Goal: Check status: Check status

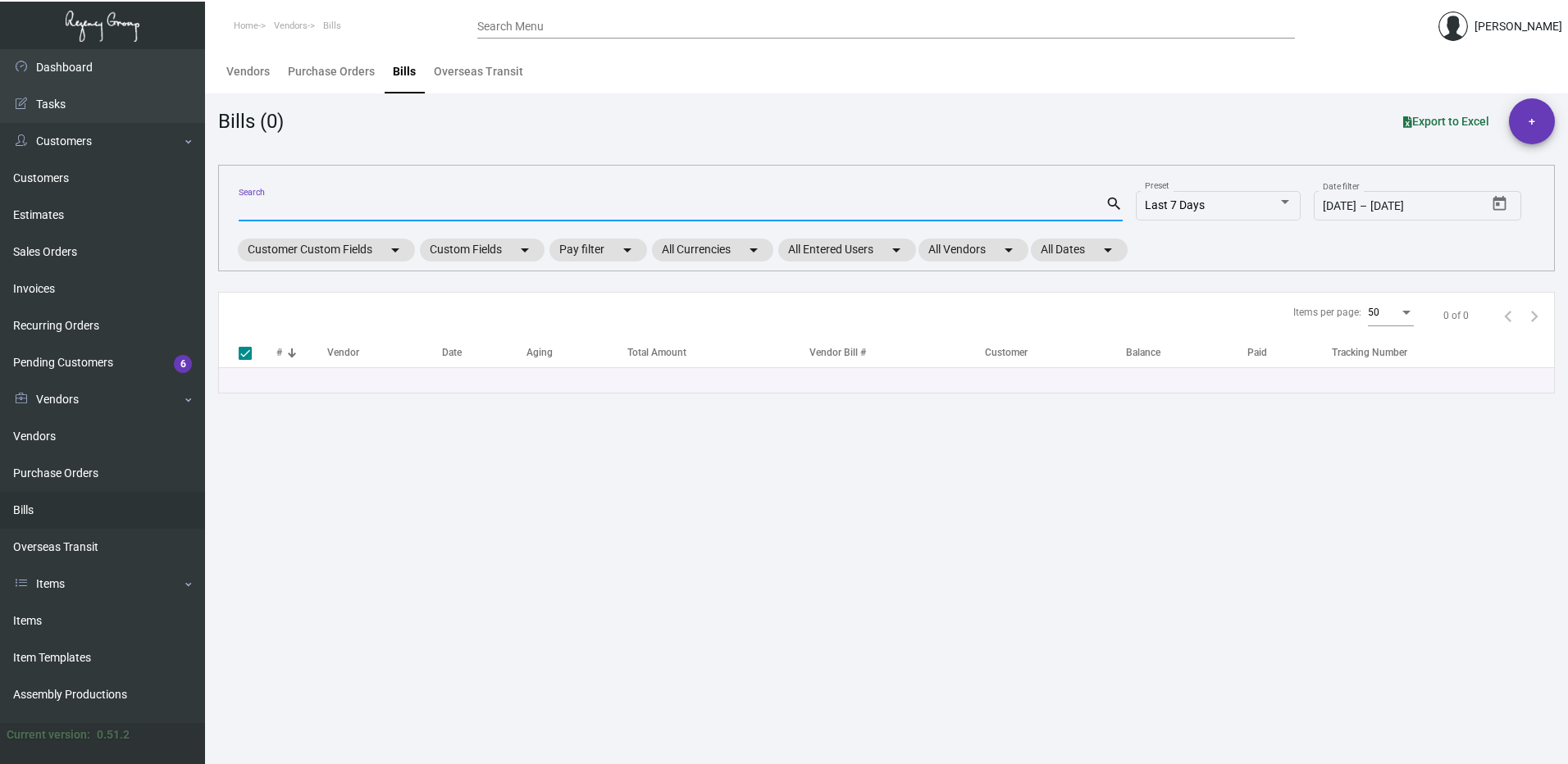
click at [285, 207] on input "Search" at bounding box center [672, 209] width 867 height 13
type input "100587"
click at [94, 501] on link "Bills" at bounding box center [102, 510] width 205 height 37
click at [21, 506] on link "Bills" at bounding box center [102, 510] width 205 height 37
click at [549, 17] on div "Search Menu" at bounding box center [886, 25] width 818 height 25
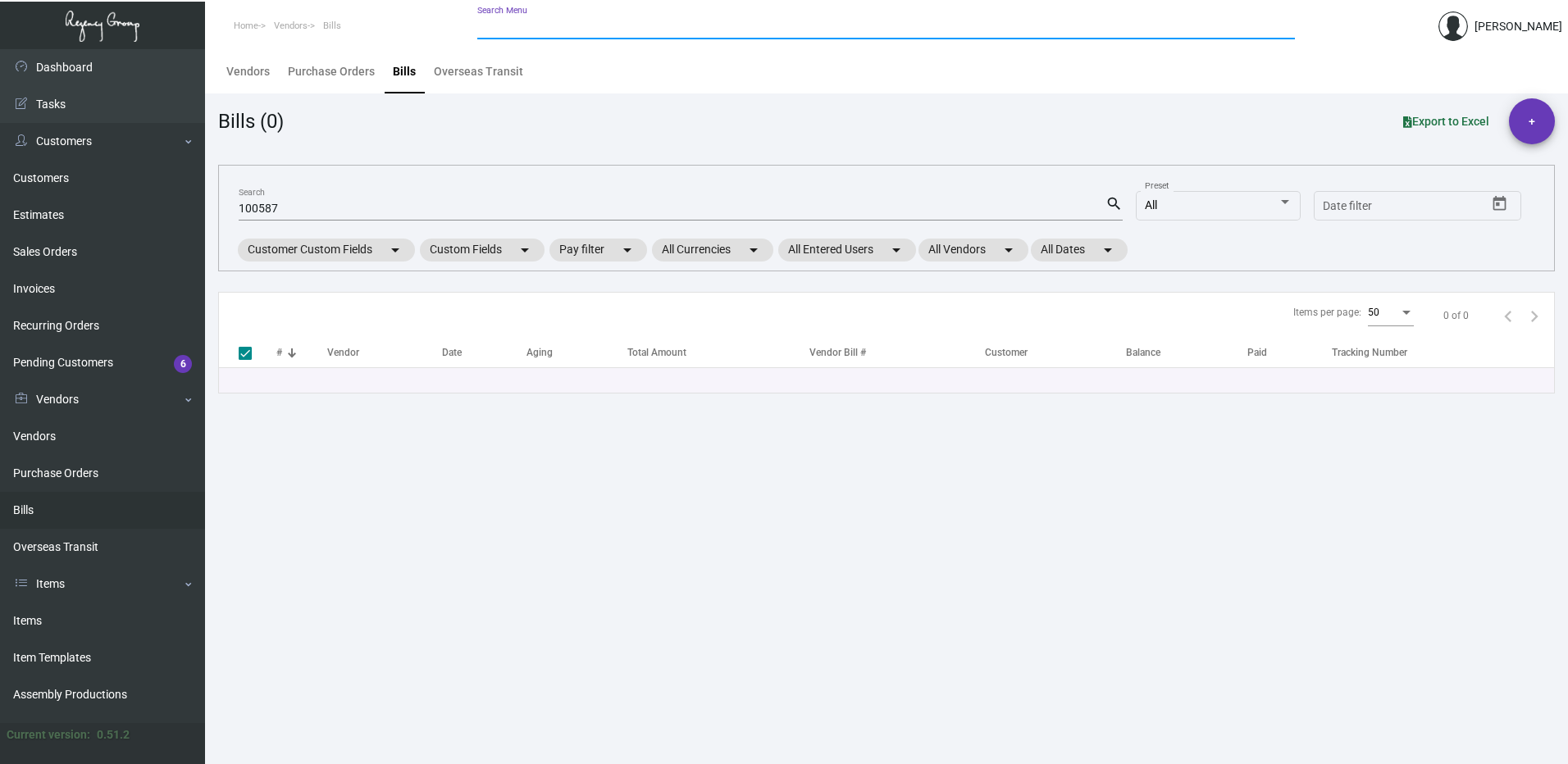
click at [542, 29] on input "Search Menu" at bounding box center [886, 27] width 818 height 13
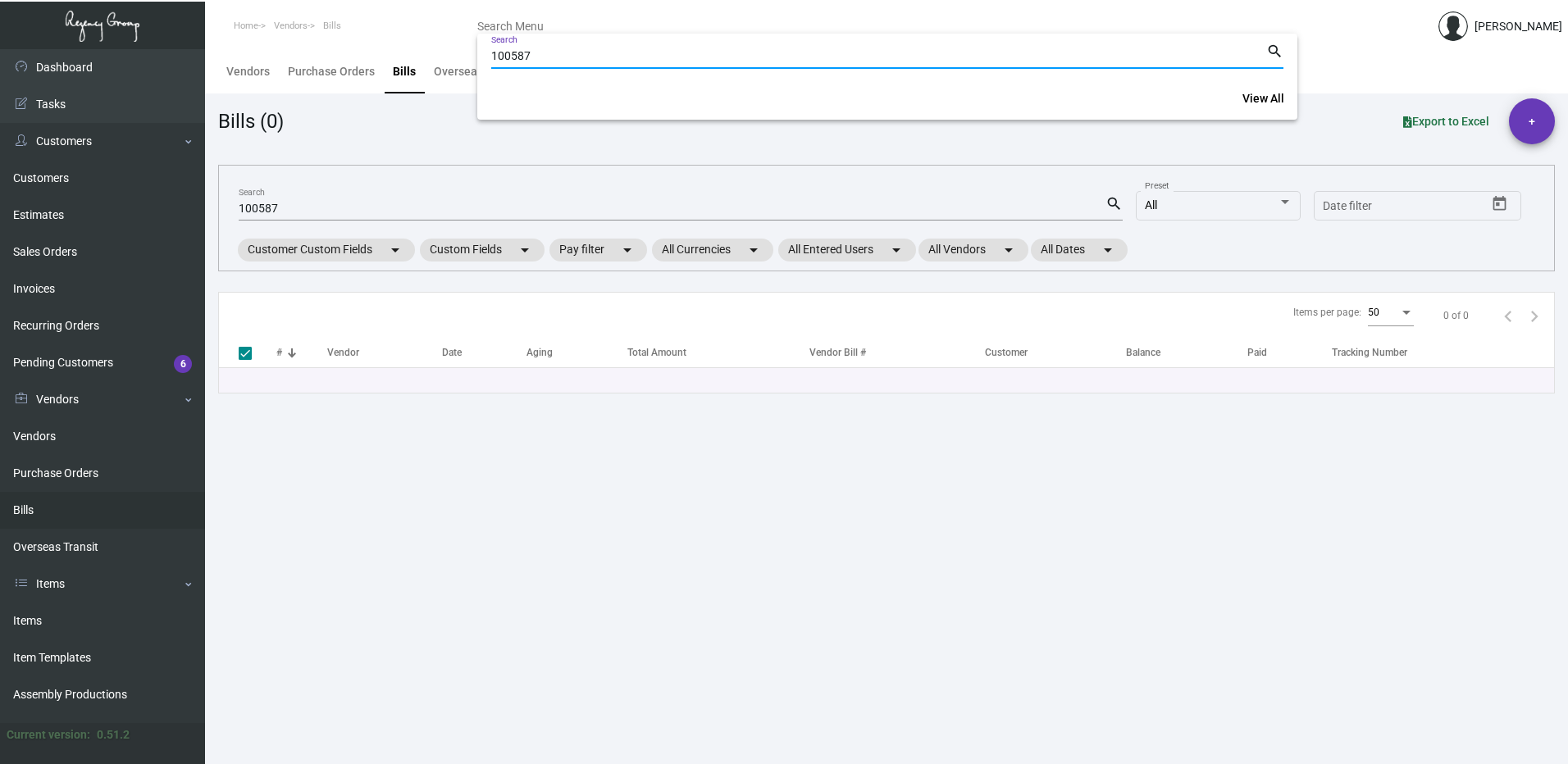
type input "100587"
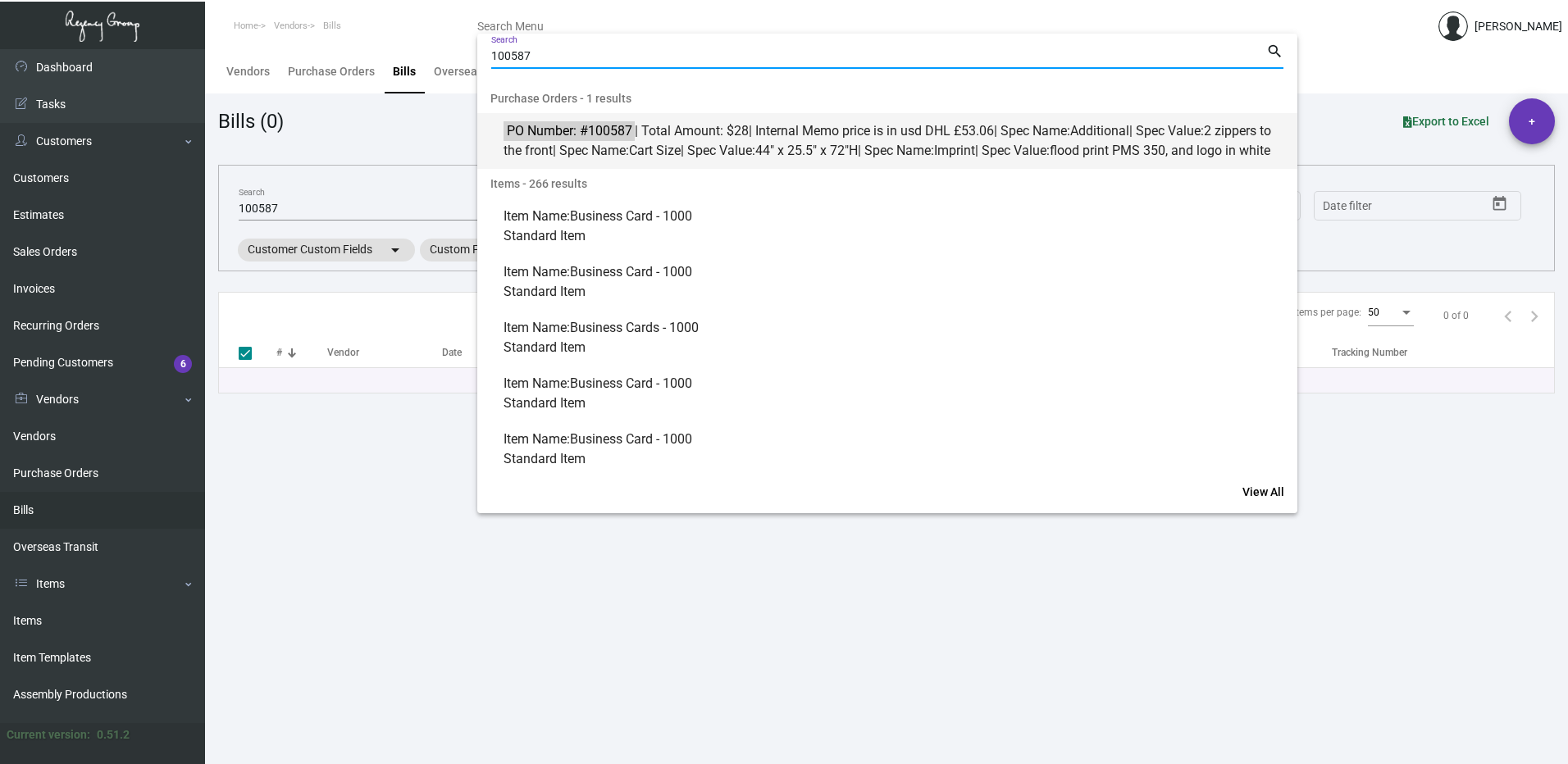
click at [735, 143] on span "PO Number: #100587 | Total Amount: $28 | Internal Memo price is in usd DHL £53.…" at bounding box center [896, 141] width 786 height 39
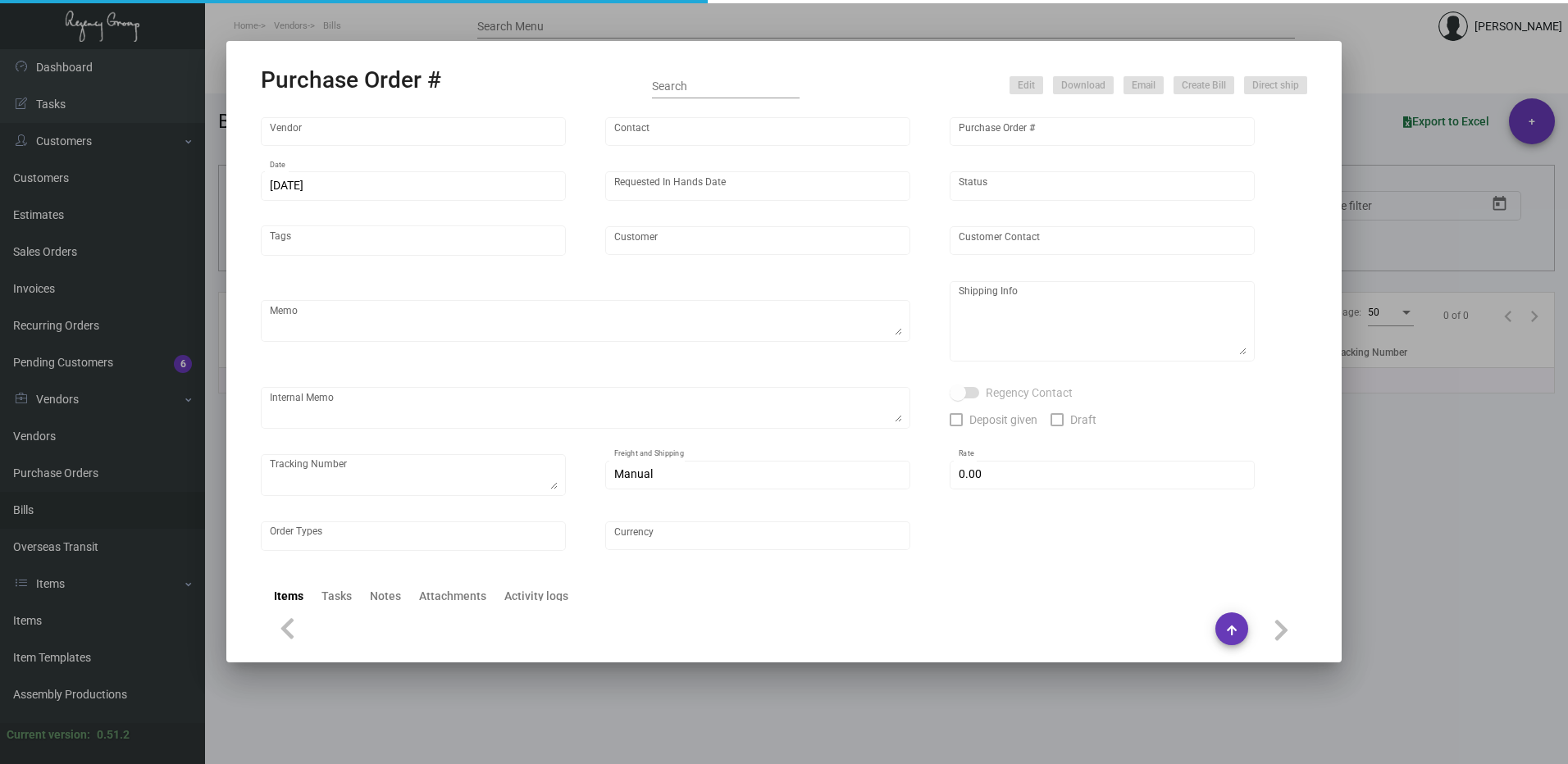
type input "Hangzhou Nuoyi Daily Necessities Co.,Ltd"
type input "[PERSON_NAME]"
type input "100587"
type input "[DATE]"
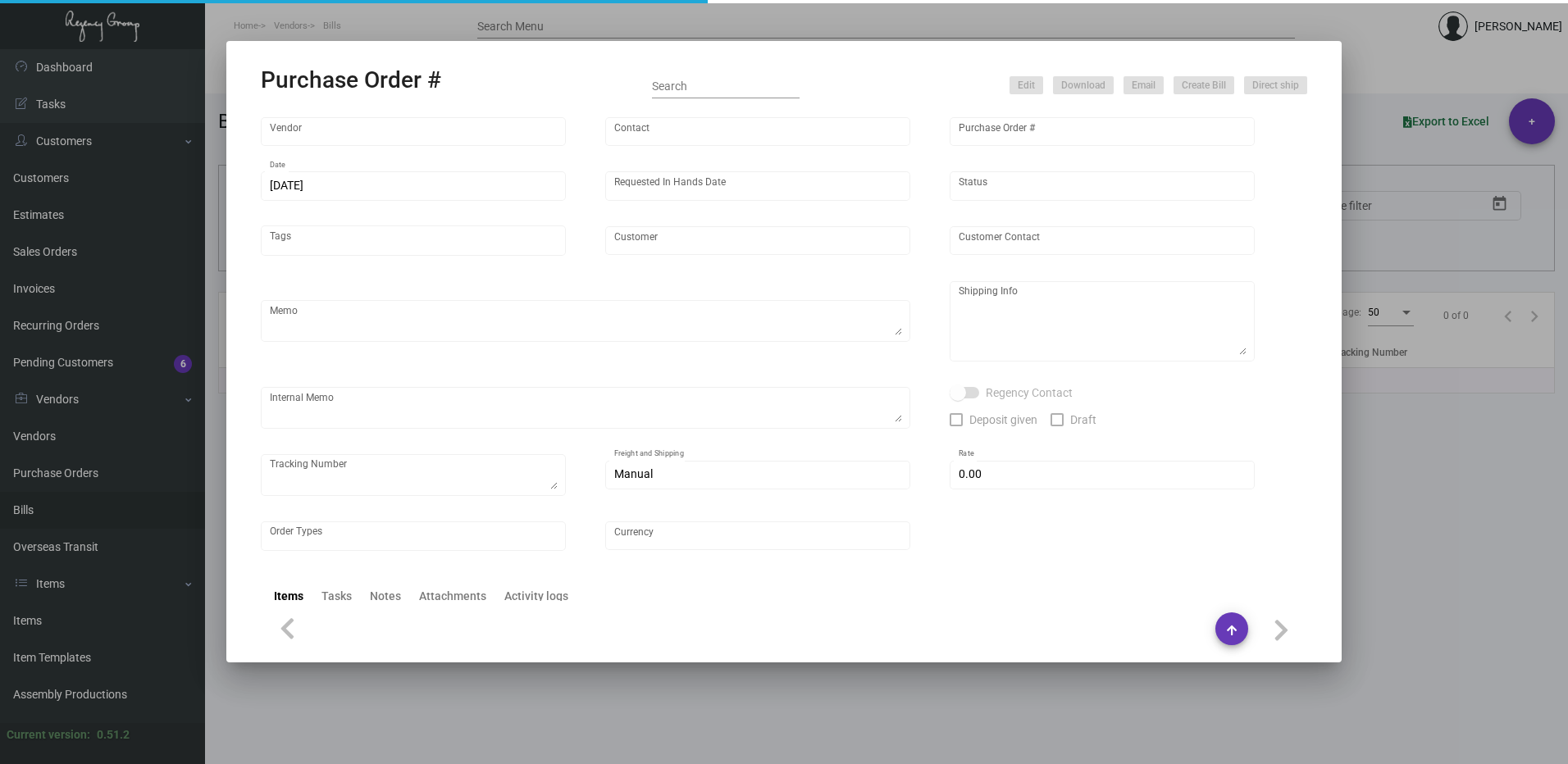
type input "[GEOGRAPHIC_DATA]"
type input "[PERSON_NAME]"
type textarea "Rush. Please produce 1, once approved will produce the rest 2. please send with…"
type textarea "Regency Group Europe Ltd [STREET_ADDRESS]"
type textarea "price is in usd DHL £53.06"
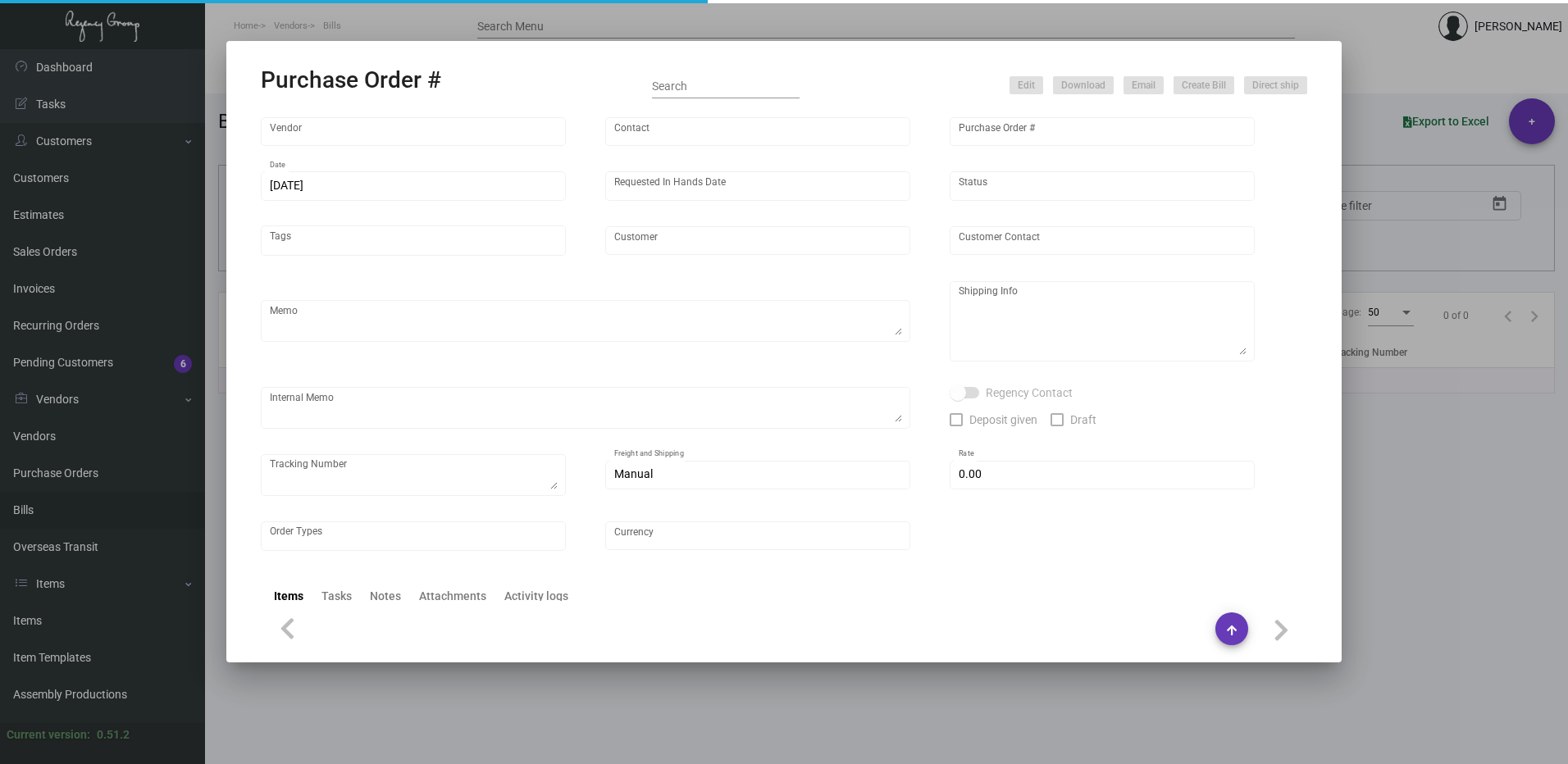
type input "£ 0.00"
type input "United Kingdom Pound £"
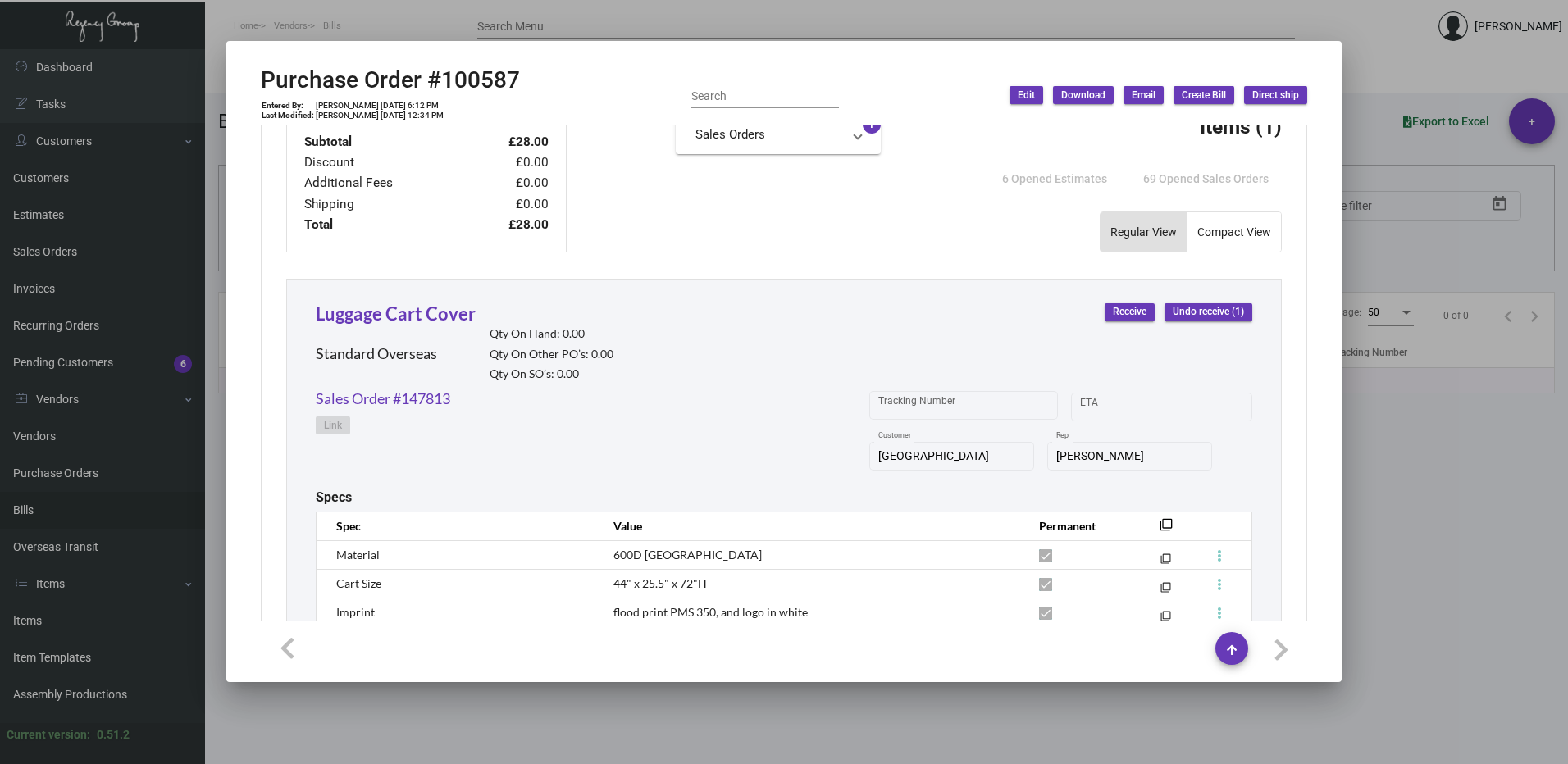
scroll to position [492, 0]
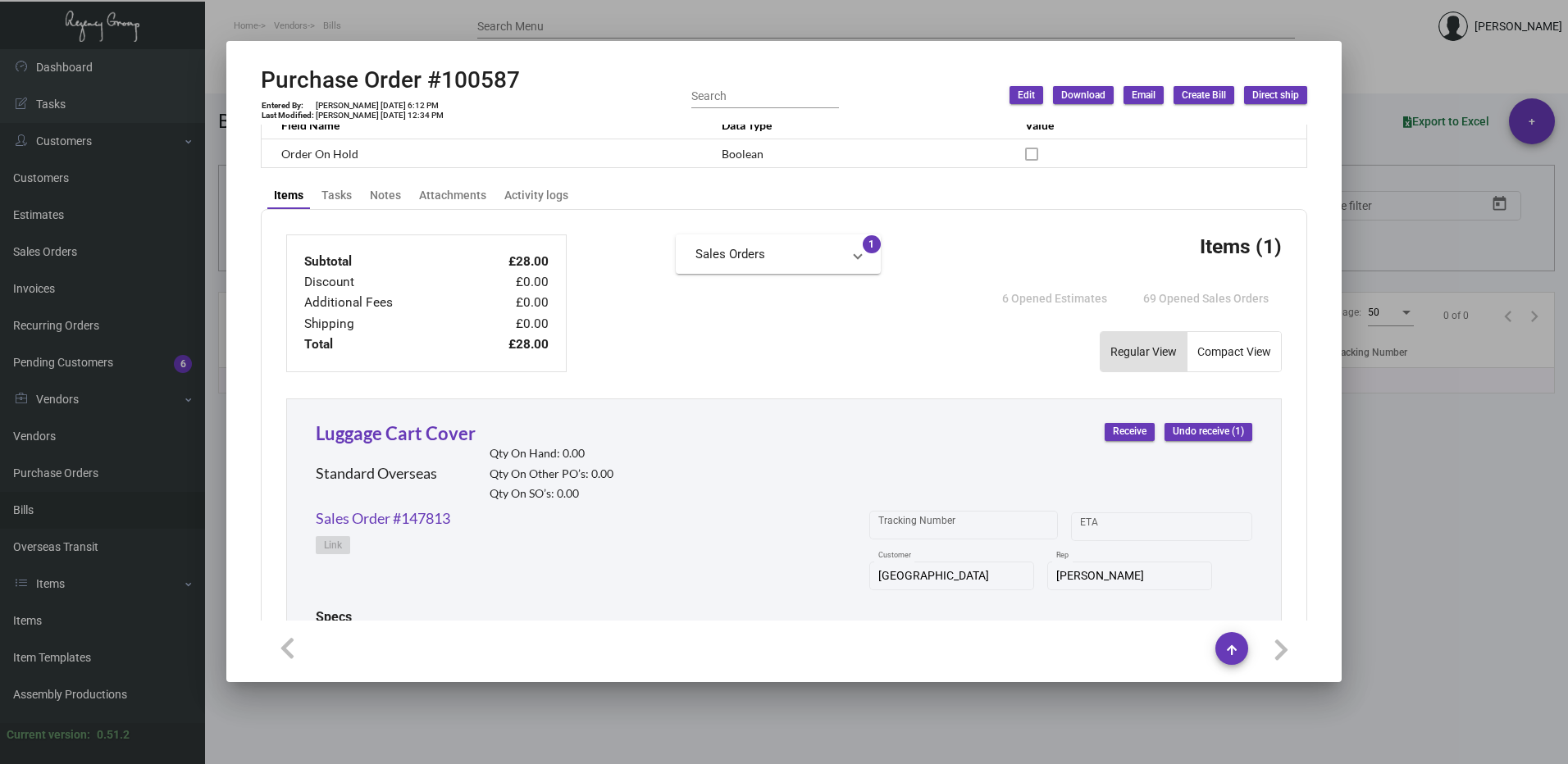
click at [802, 265] on mat-expansion-panel-header "Sales Orders" at bounding box center [777, 254] width 205 height 39
click at [796, 299] on link "Sales Order #147813" at bounding box center [777, 295] width 165 height 16
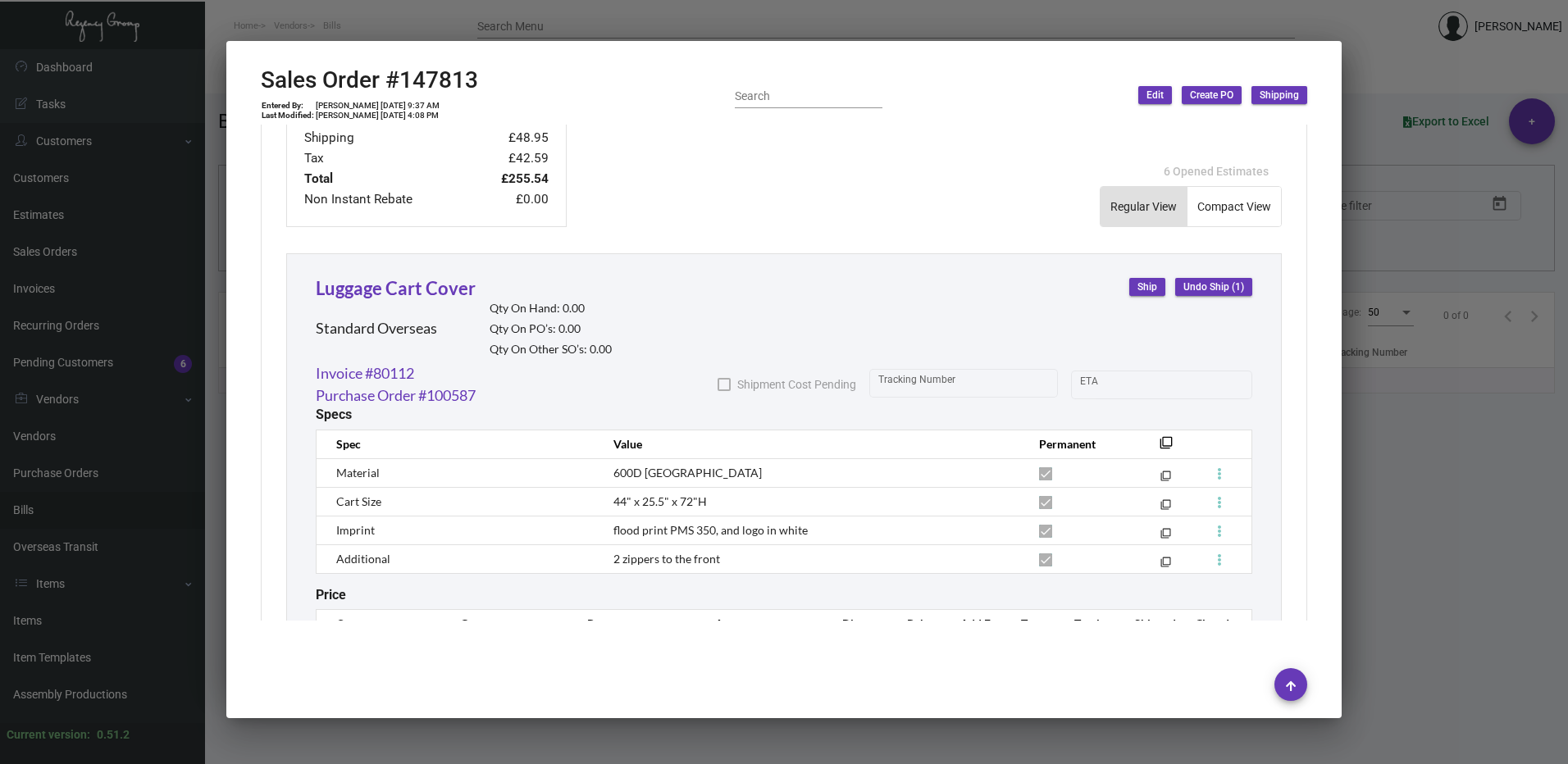
scroll to position [623, 0]
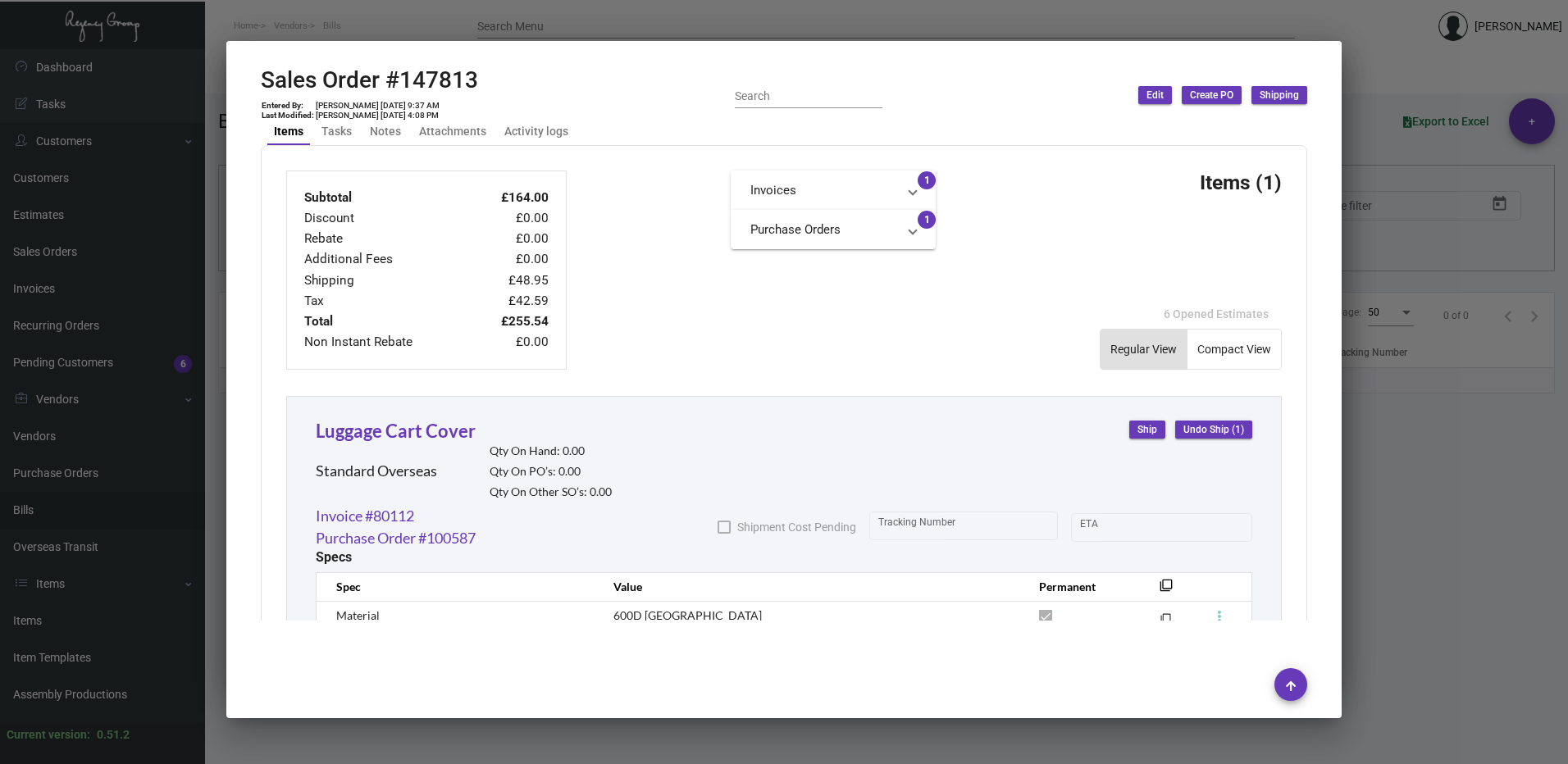
click at [842, 187] on mat-panel-title "Invoices" at bounding box center [823, 190] width 146 height 19
click at [818, 232] on link "Invoice #80112" at bounding box center [833, 231] width 165 height 16
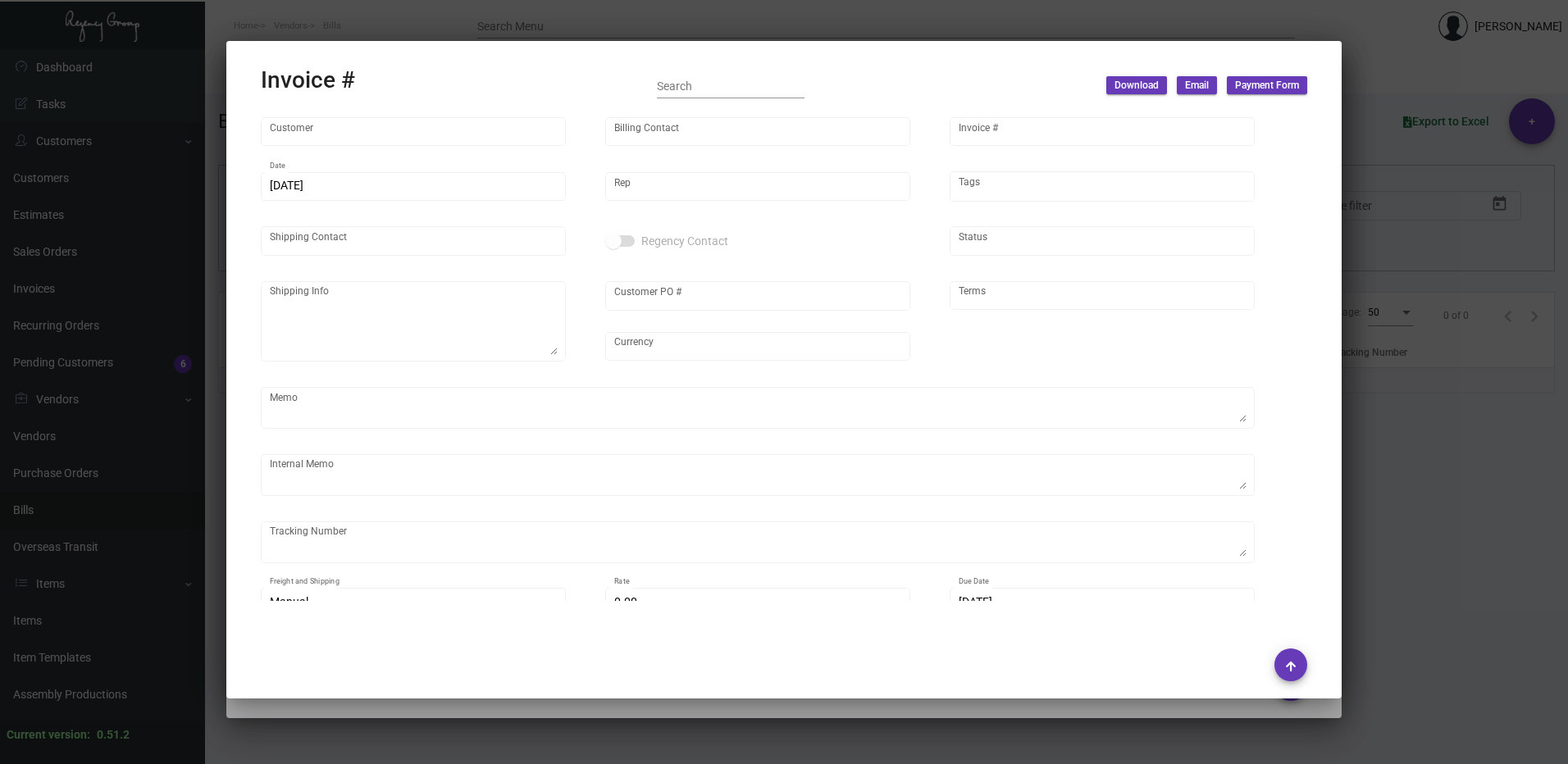
type input "[GEOGRAPHIC_DATA]"
type input "[PERSON_NAME]"
type input "80112"
type input "[DATE]"
type input "[PERSON_NAME]"
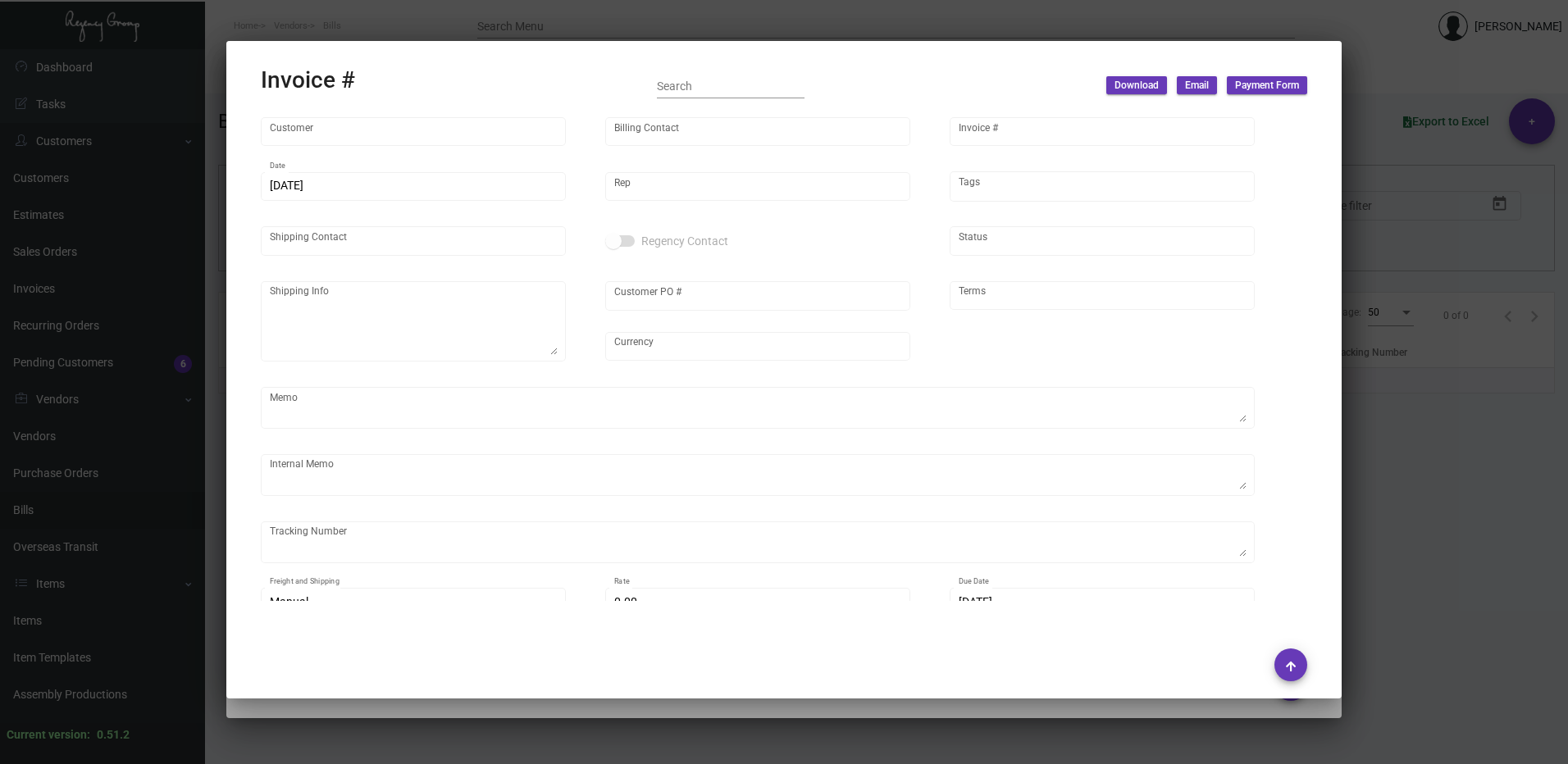
type input "[PERSON_NAME]"
type textarea "One Hotel Mayfair - [PERSON_NAME][GEOGRAPHIC_DATA][STREET_ADDRESS] GB"
type input "[PERSON_NAME]"
type input "United Kingdom Pound £"
type input "Net 30"
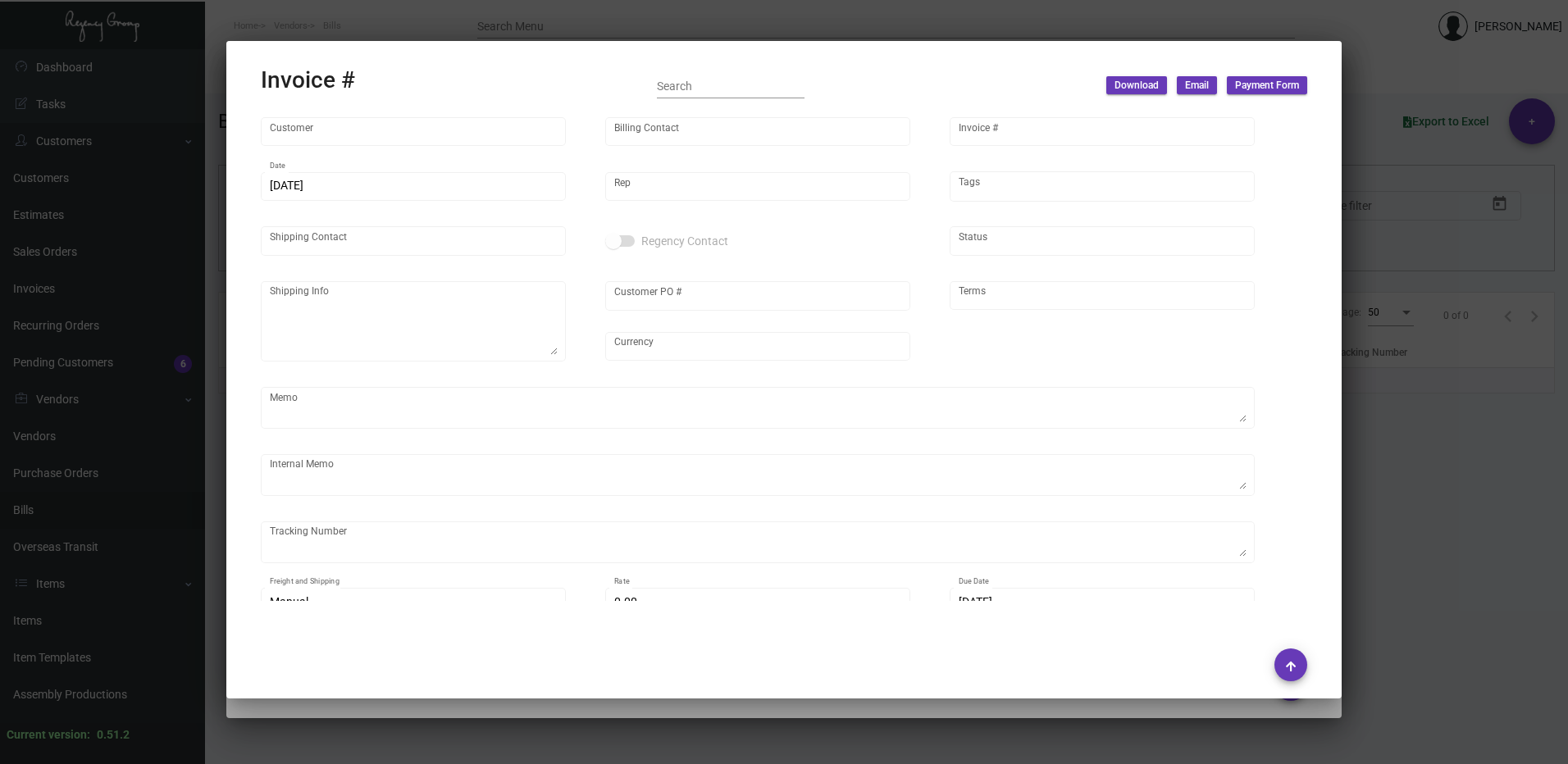
type textarea "Delivered [DATE] via swiftee £22 sameday direct"
type input "£ 48.95"
type input "[DATE]"
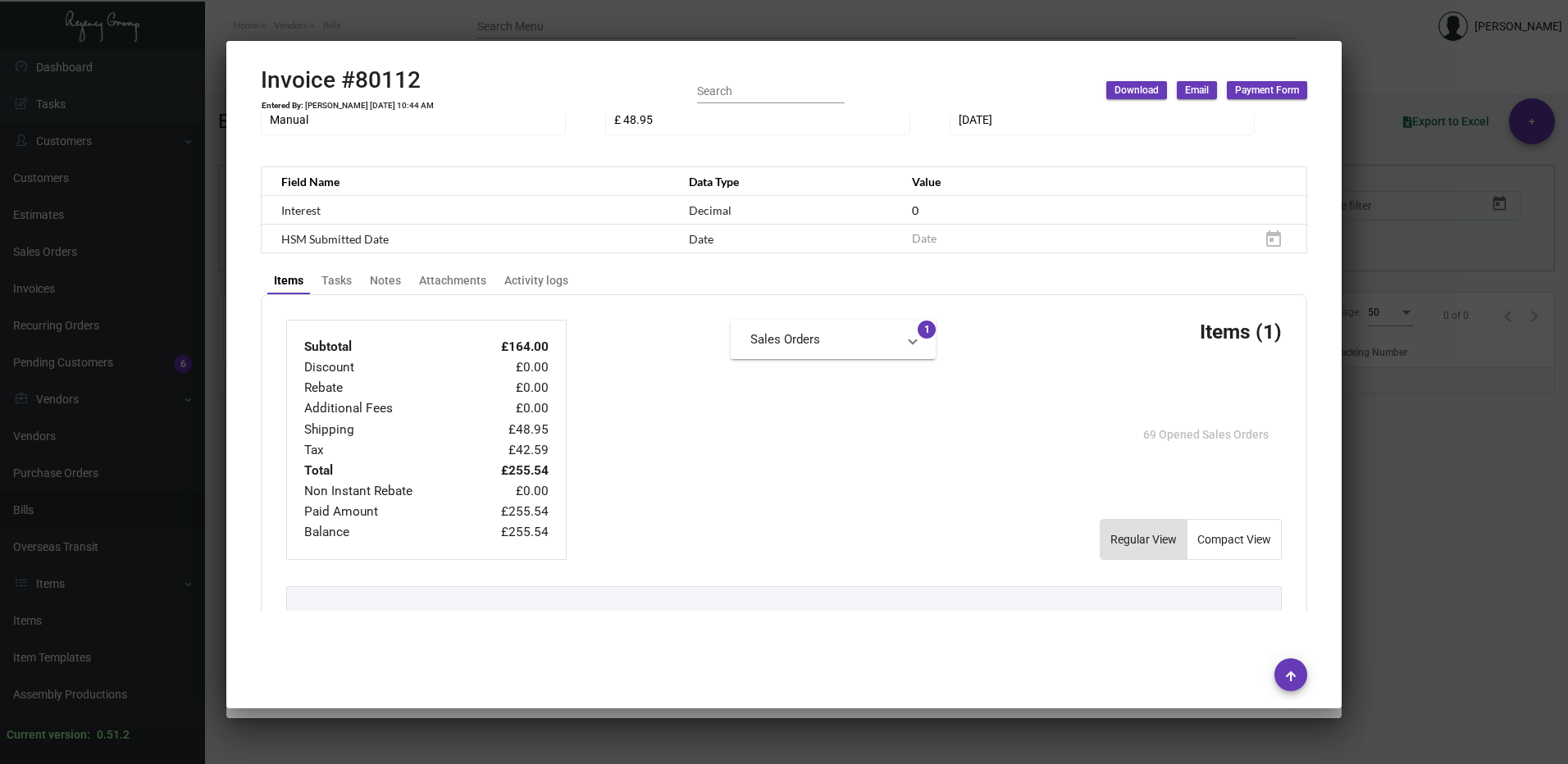
scroll to position [894, 0]
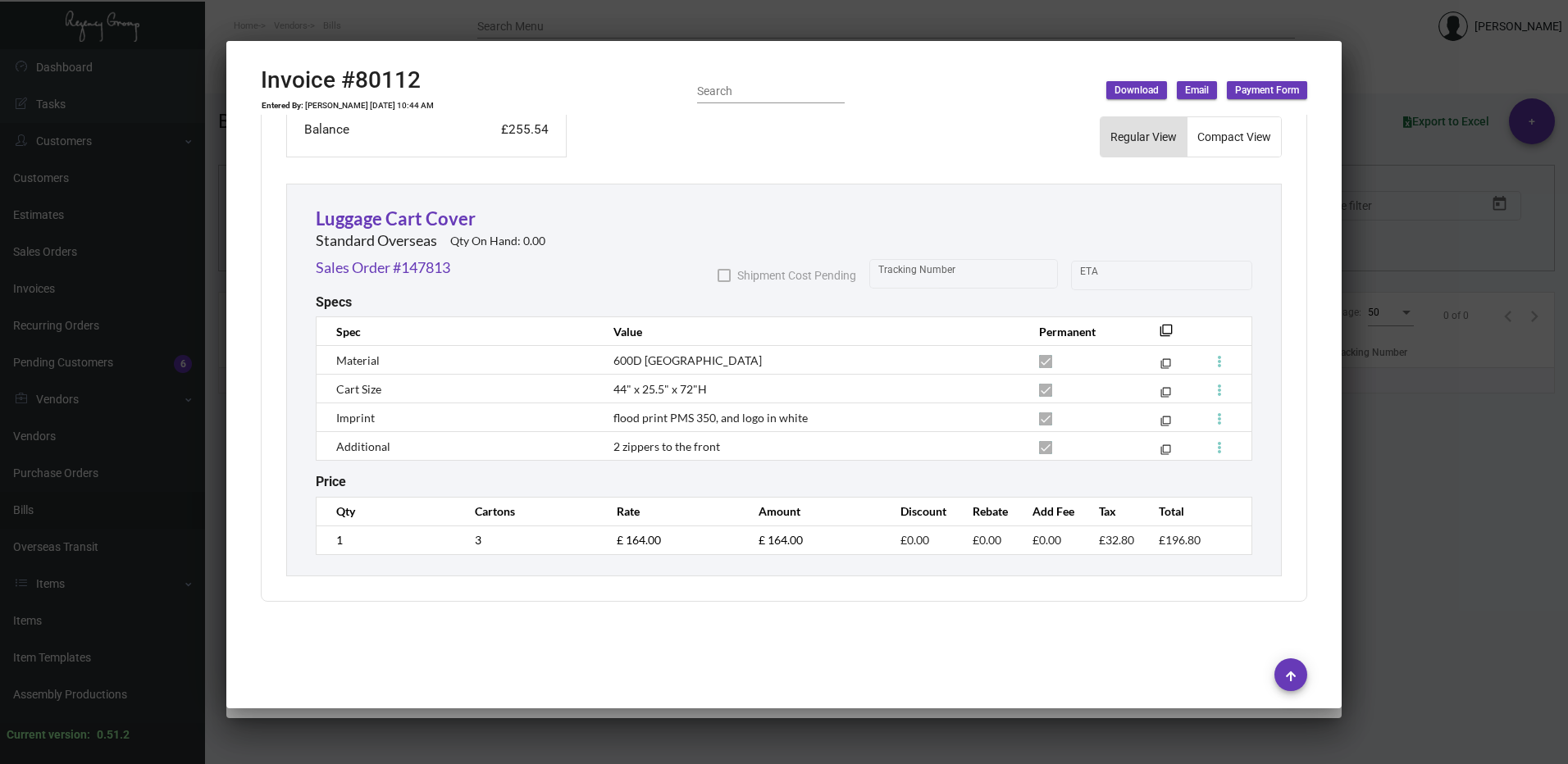
click at [1399, 104] on div at bounding box center [784, 382] width 1568 height 764
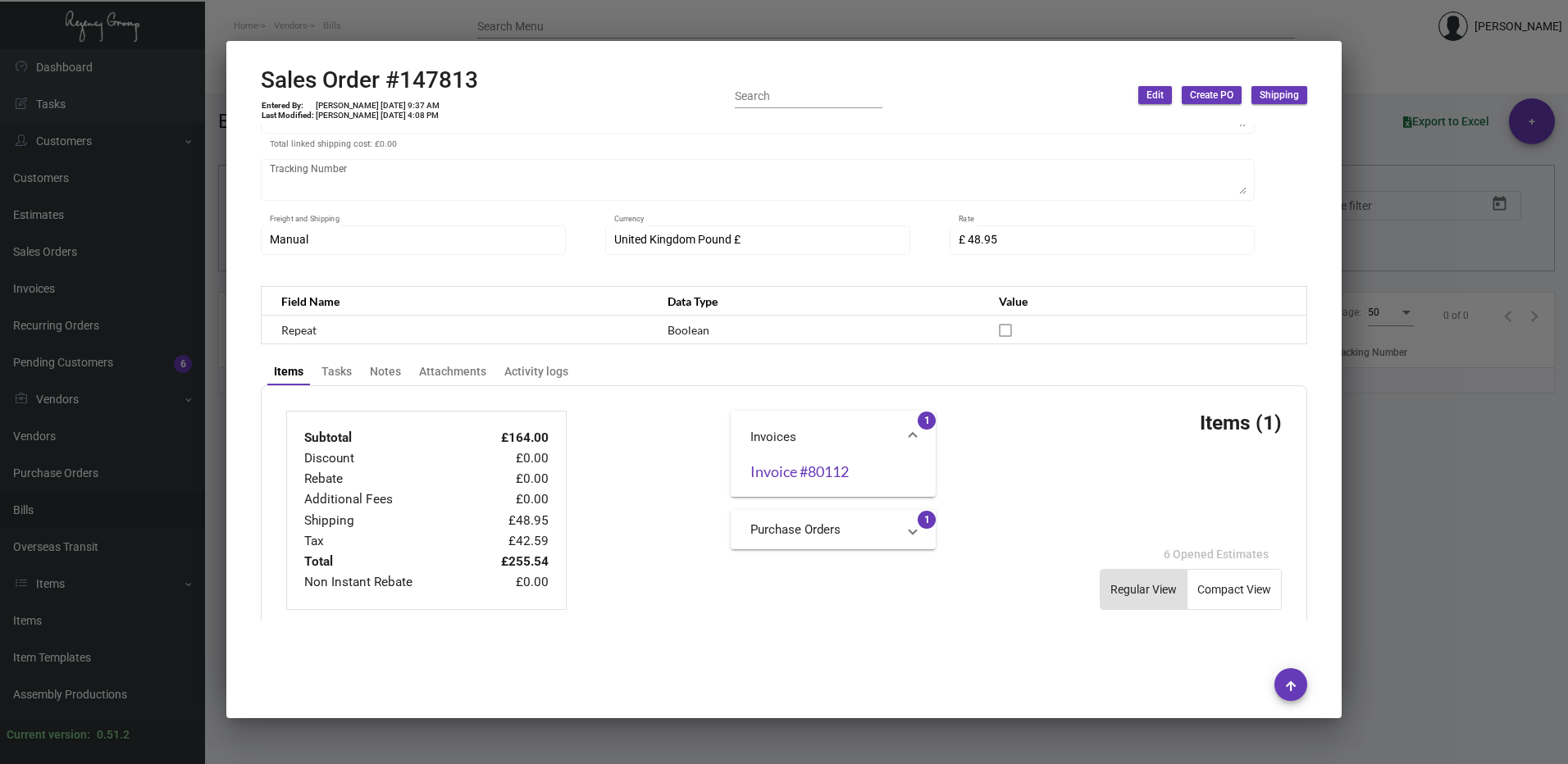
scroll to position [130, 0]
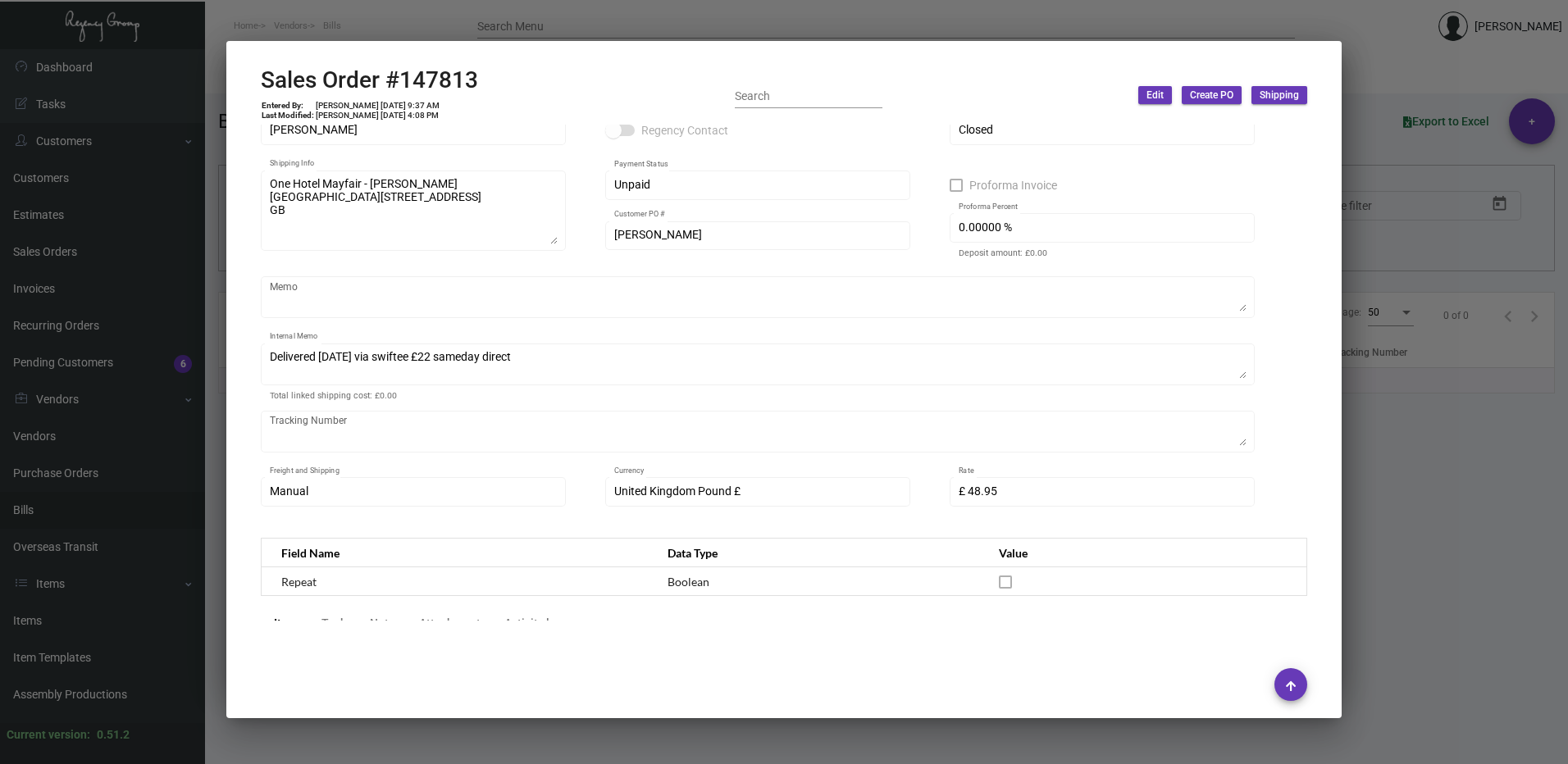
click at [1436, 246] on div at bounding box center [784, 382] width 1568 height 764
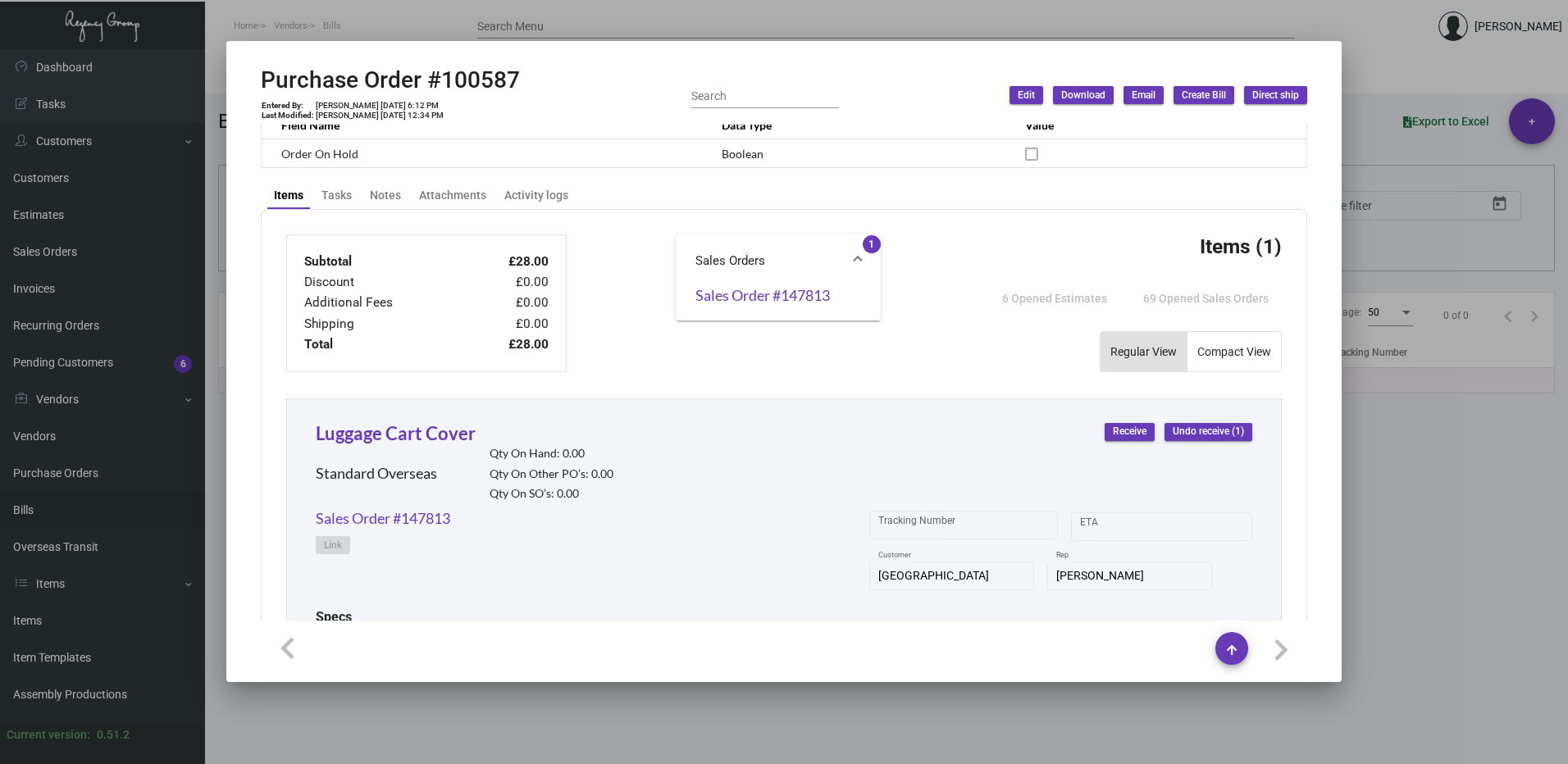
click at [1515, 197] on div at bounding box center [784, 382] width 1568 height 764
